Goal: Find specific page/section: Find specific page/section

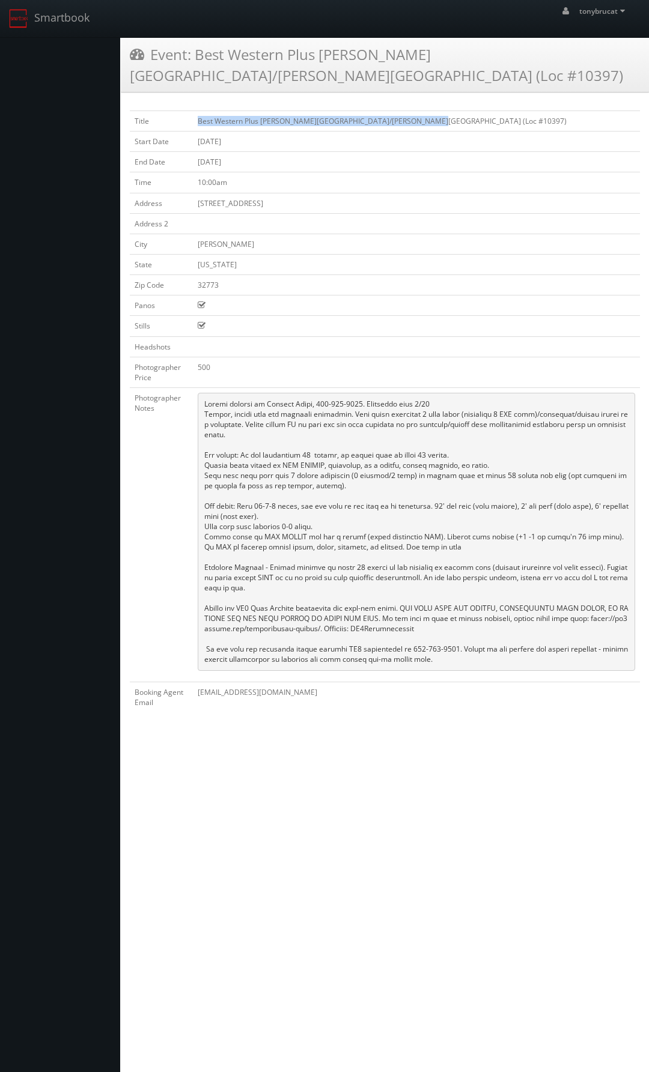
drag, startPoint x: 428, startPoint y: 102, endPoint x: 195, endPoint y: 101, distance: 233.1
click at [195, 111] on td "Best Western Plus [PERSON_NAME][GEOGRAPHIC_DATA]/[PERSON_NAME][GEOGRAPHIC_DATA]…" at bounding box center [416, 121] width 447 height 20
copy td "Best Western Plus [PERSON_NAME][GEOGRAPHIC_DATA]/[PERSON_NAME][GEOGRAPHIC_DATA]…"
click at [491, 712] on div "Title Best Western Plus Sanford Airport/Lake Mary Hotel (Loc #10397) Start Date…" at bounding box center [385, 418] width 528 height 632
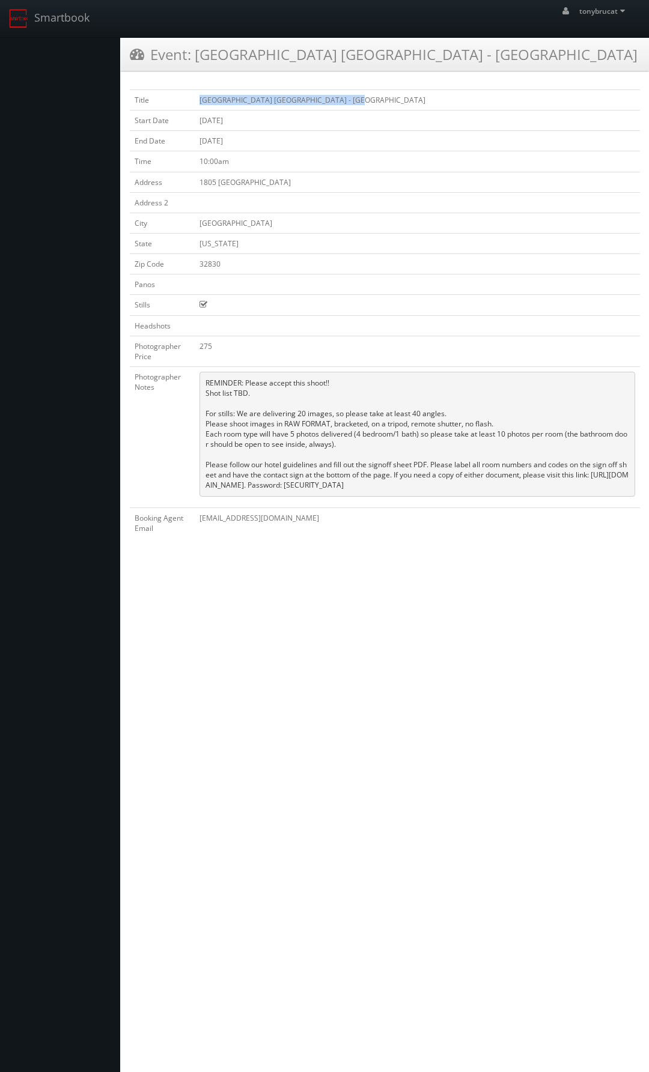
drag, startPoint x: 384, startPoint y: 101, endPoint x: 199, endPoint y: 107, distance: 184.5
click at [199, 107] on td "Holiday Inn Orlando - Disney Springs Area" at bounding box center [417, 100] width 445 height 20
copy td "[GEOGRAPHIC_DATA] [GEOGRAPHIC_DATA] - [GEOGRAPHIC_DATA]"
click at [323, 647] on html "Smartbook Toggle Side Navigation Toggle Top Navigation tonybrucat tonybrucat Pr…" at bounding box center [324, 536] width 649 height 1072
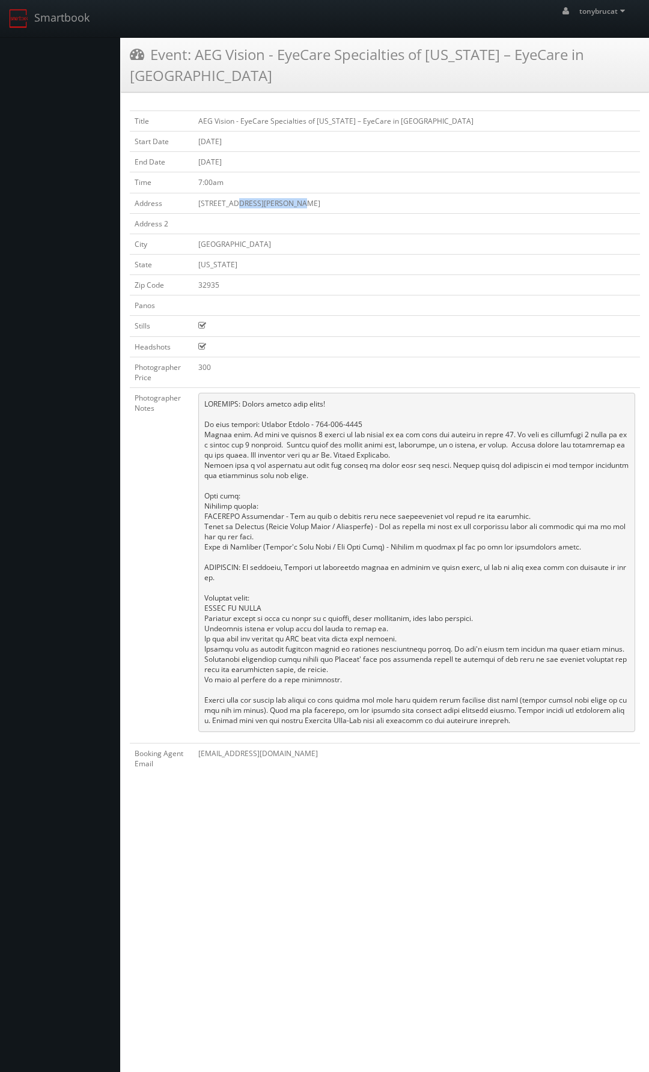
drag, startPoint x: 313, startPoint y: 179, endPoint x: 243, endPoint y: 162, distance: 72.4
click at [235, 168] on tbody "Title AEG Vision - EyeCare Specialties of Florida – EyeCare in Brevard Start Da…" at bounding box center [385, 442] width 510 height 663
click at [397, 111] on td "AEG Vision - EyeCare Specialties of [US_STATE] – EyeCare in [GEOGRAPHIC_DATA]" at bounding box center [416, 121] width 446 height 20
drag, startPoint x: 424, startPoint y: 97, endPoint x: 198, endPoint y: 103, distance: 225.9
click at [198, 111] on td "AEG Vision - EyeCare Specialties of [US_STATE] – EyeCare in [GEOGRAPHIC_DATA]" at bounding box center [416, 121] width 446 height 20
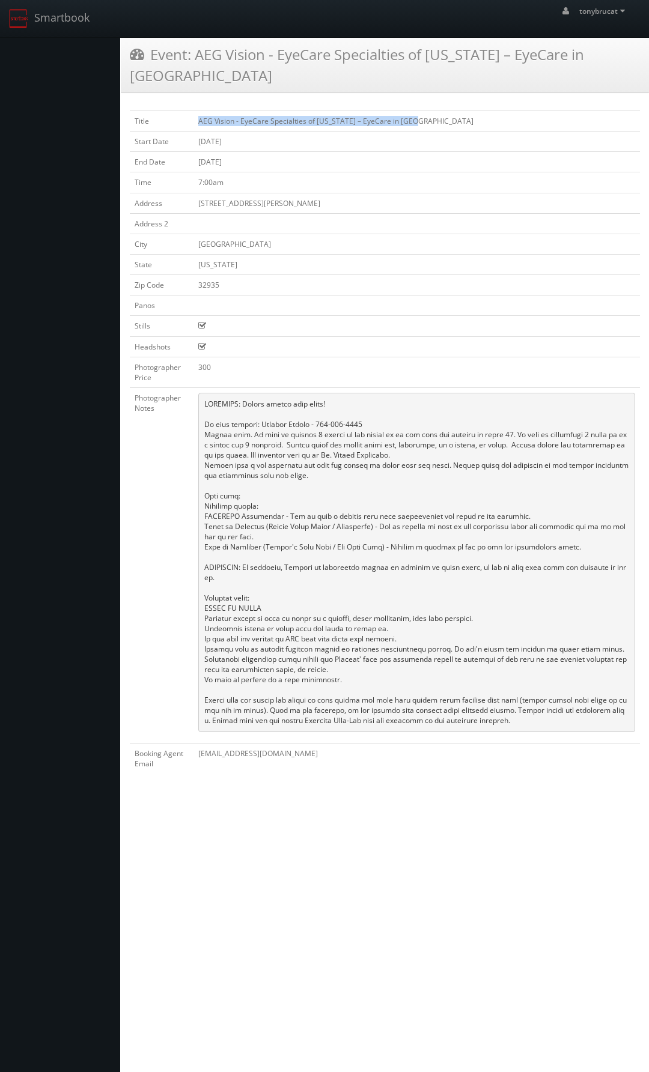
copy td "AEG Vision - EyeCare Specialties of [US_STATE] – EyeCare in [GEOGRAPHIC_DATA]"
click at [421, 805] on html "Smartbook Toggle Side Navigation Toggle Top Navigation tonybrucat tonybrucat Pr…" at bounding box center [324, 536] width 649 height 1072
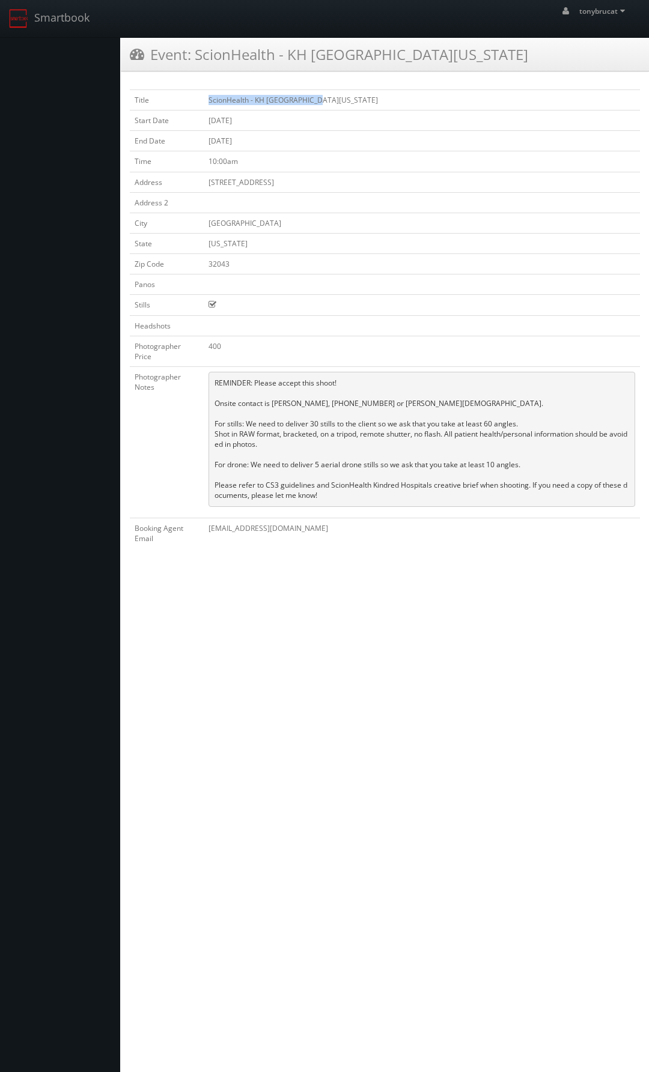
drag, startPoint x: 314, startPoint y: 98, endPoint x: 210, endPoint y: 103, distance: 104.1
click at [210, 103] on td "ScionHealth - KH [GEOGRAPHIC_DATA][US_STATE]" at bounding box center [422, 100] width 436 height 20
copy td "ScionHealth - KH [GEOGRAPHIC_DATA][US_STATE]"
